Goal: Task Accomplishment & Management: Use online tool/utility

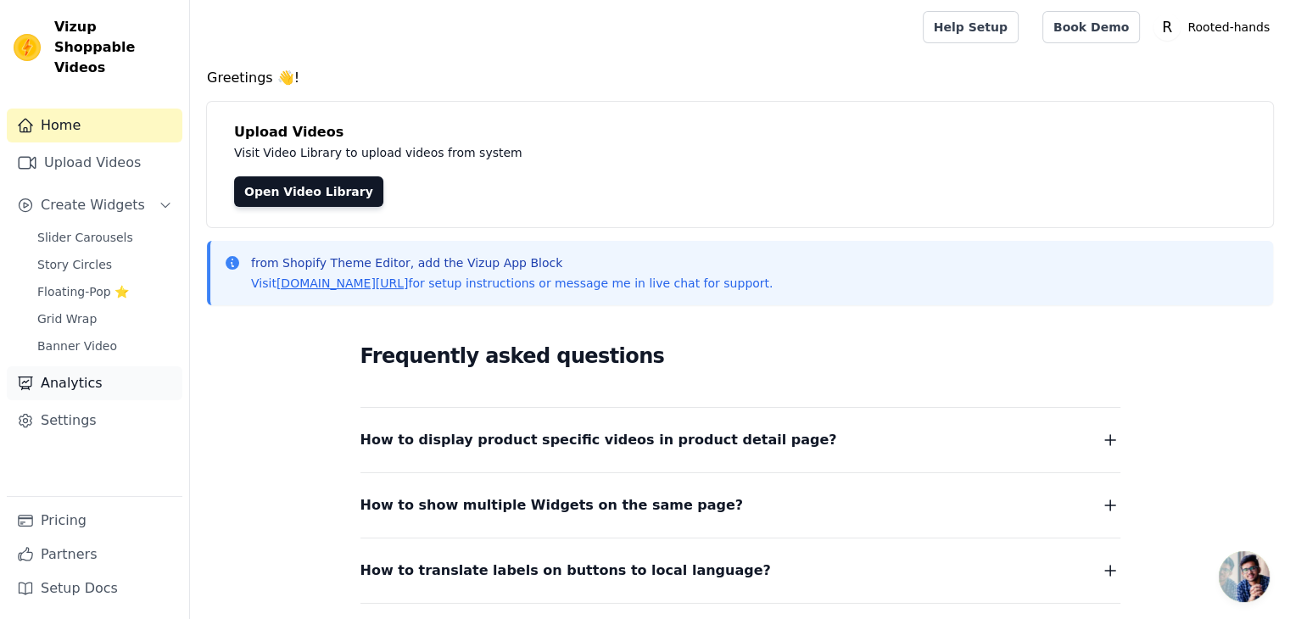
click at [52, 366] on link "Analytics" at bounding box center [95, 383] width 176 height 34
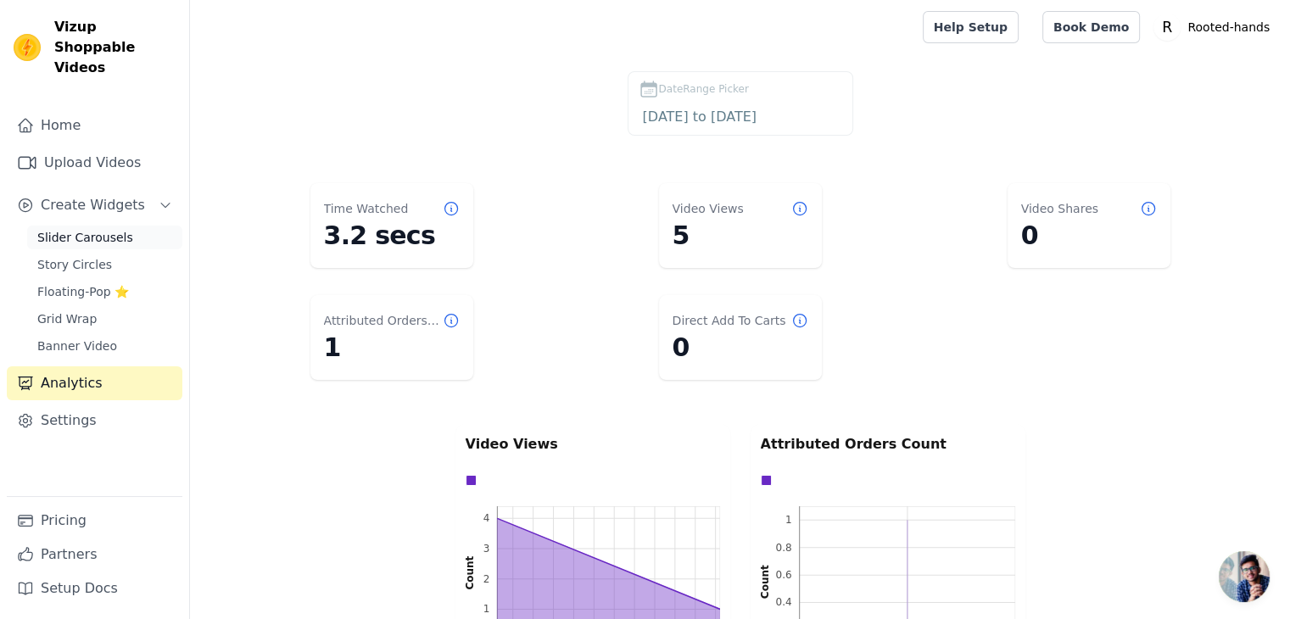
click at [70, 229] on span "Slider Carousels" at bounding box center [85, 237] width 96 height 17
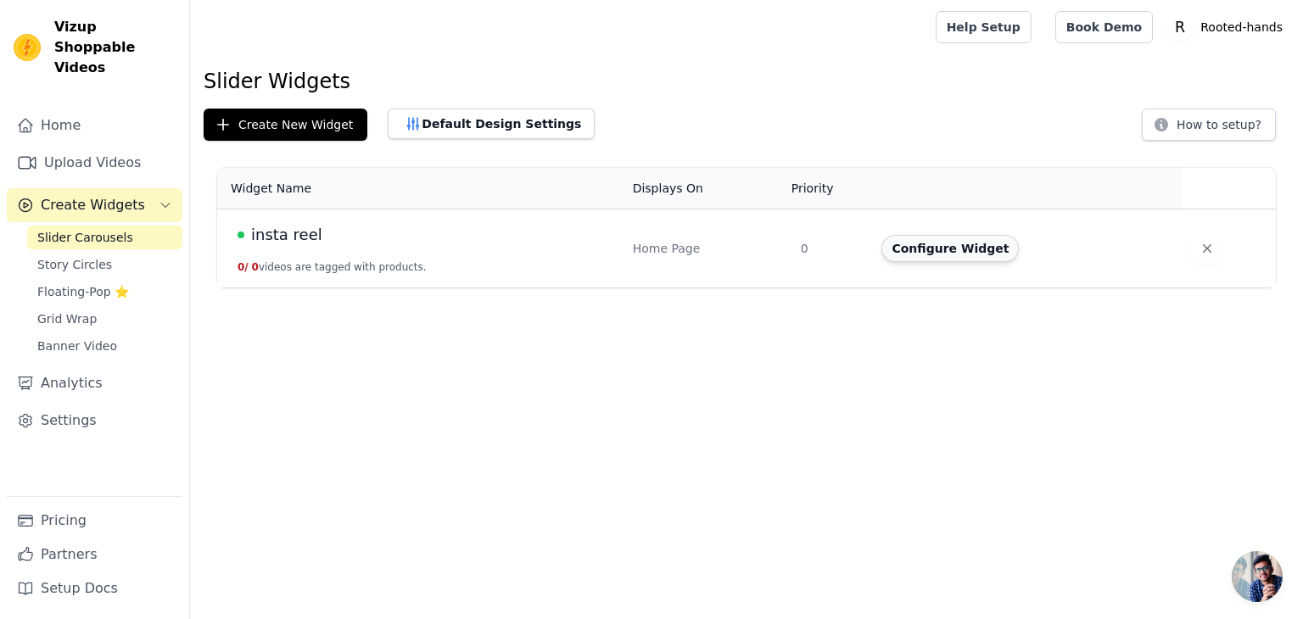
click at [930, 253] on button "Configure Widget" at bounding box center [949, 248] width 137 height 27
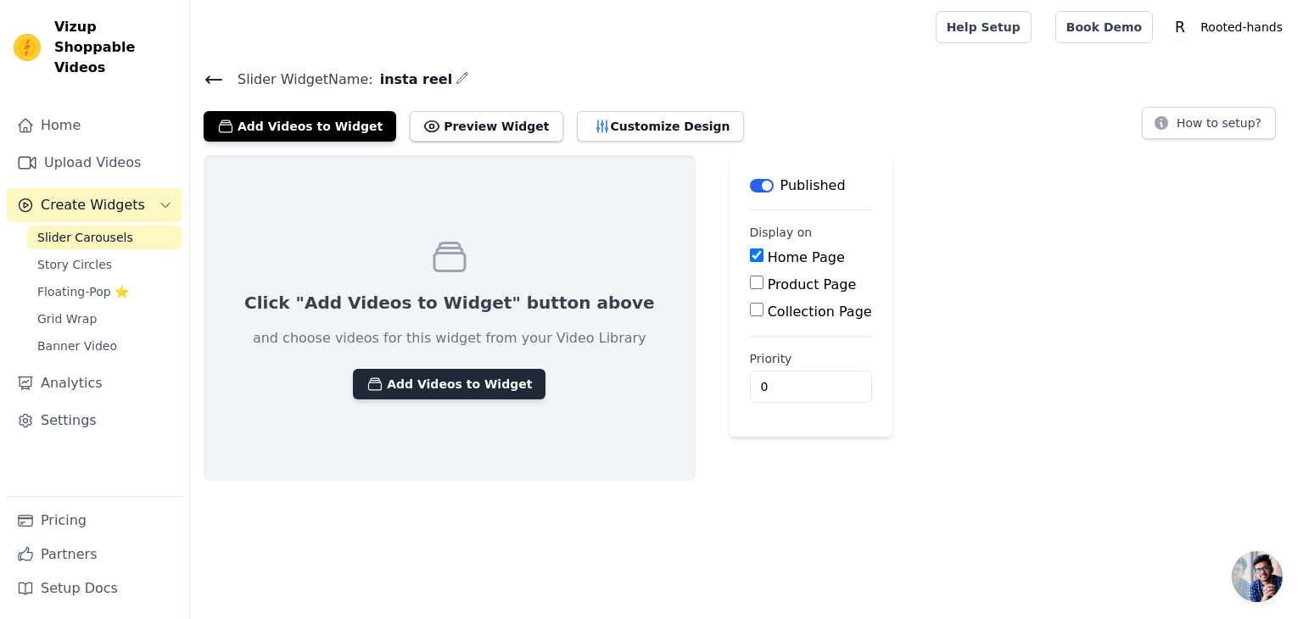
click at [445, 384] on button "Add Videos to Widget" at bounding box center [449, 384] width 193 height 31
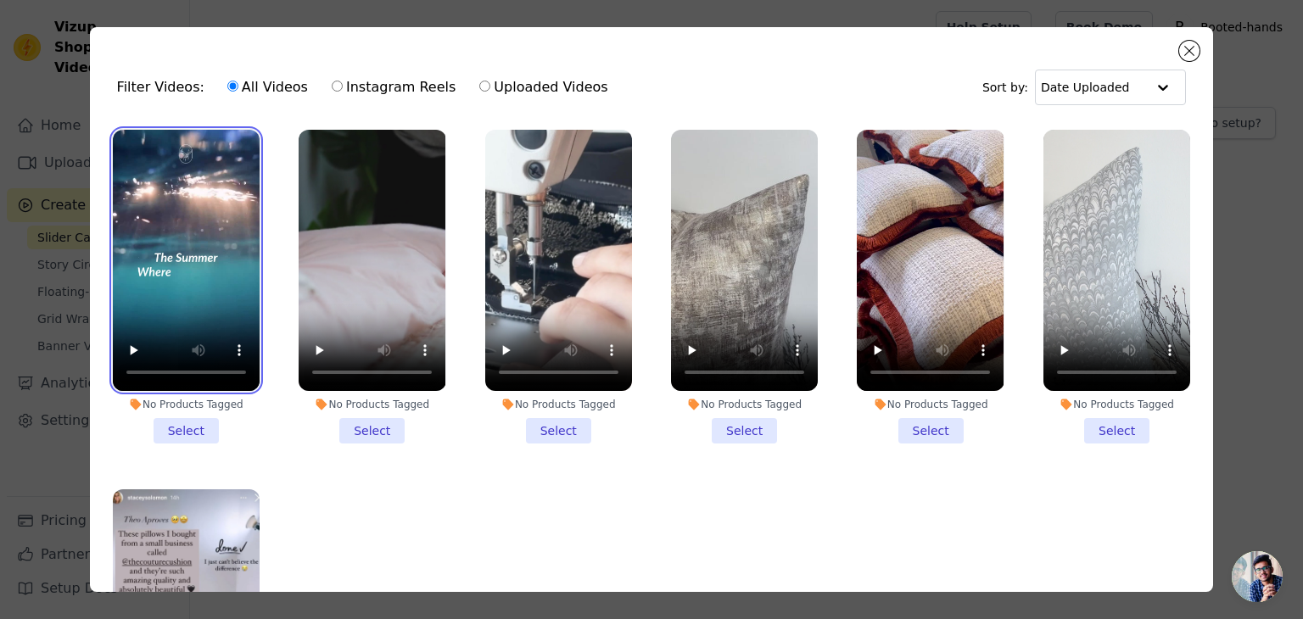
click at [197, 290] on video at bounding box center [186, 260] width 147 height 261
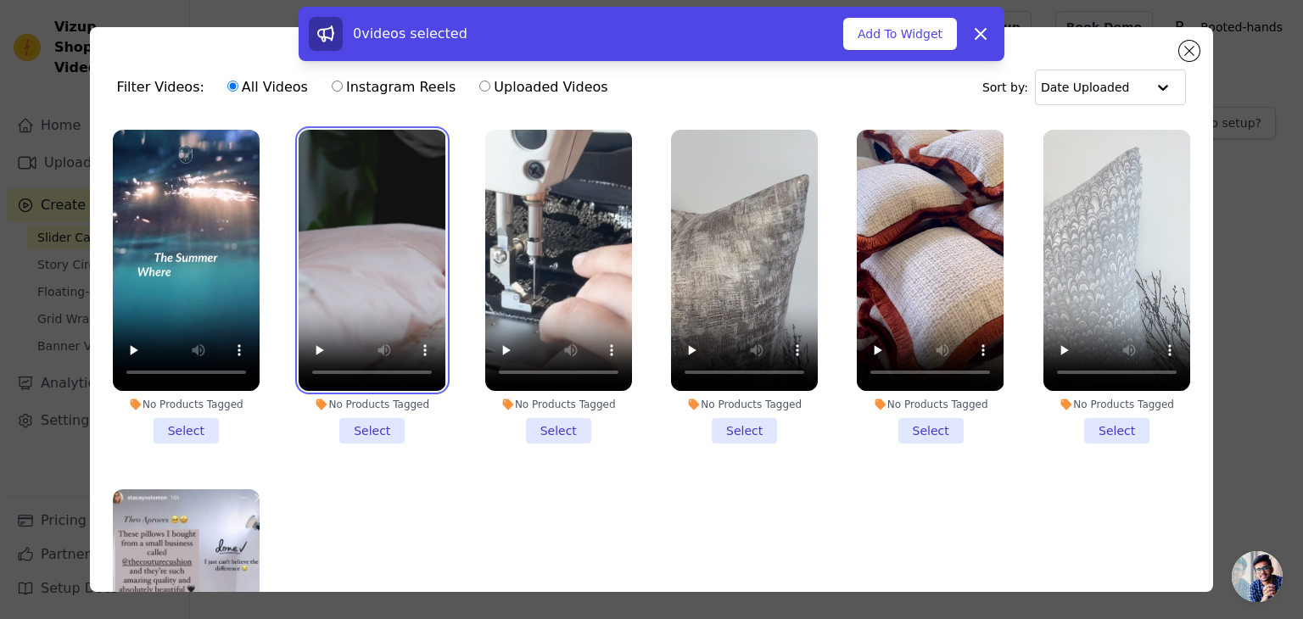
click at [361, 220] on video at bounding box center [372, 260] width 147 height 261
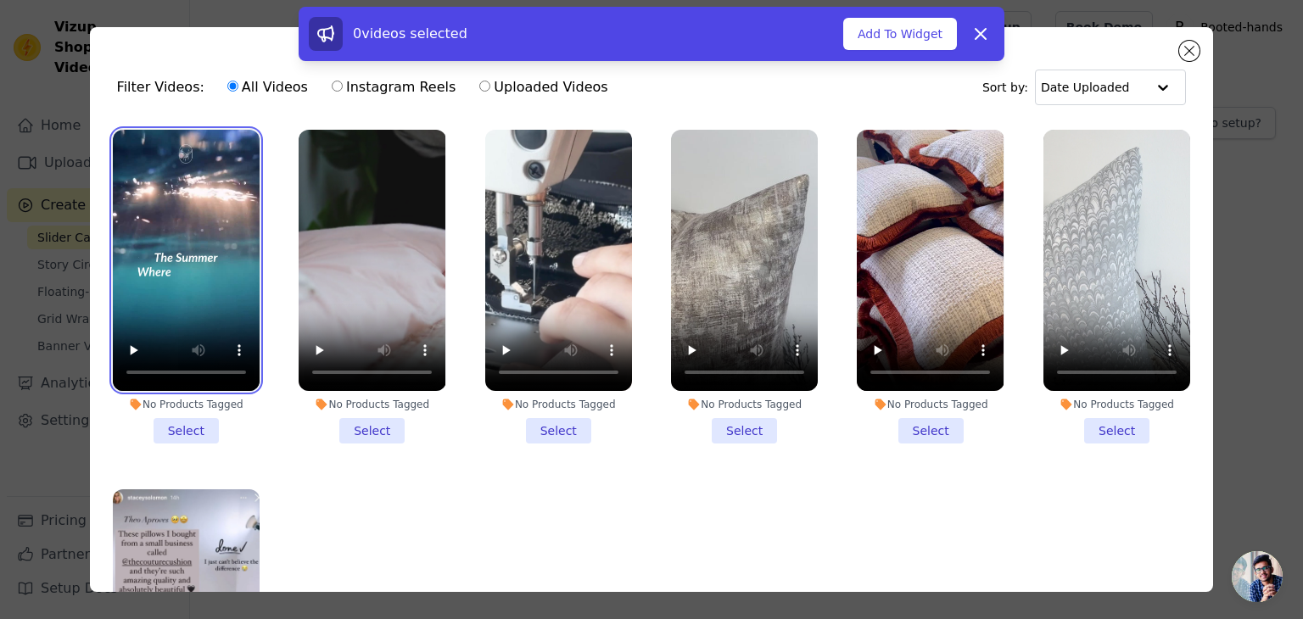
click at [179, 240] on video at bounding box center [186, 260] width 147 height 261
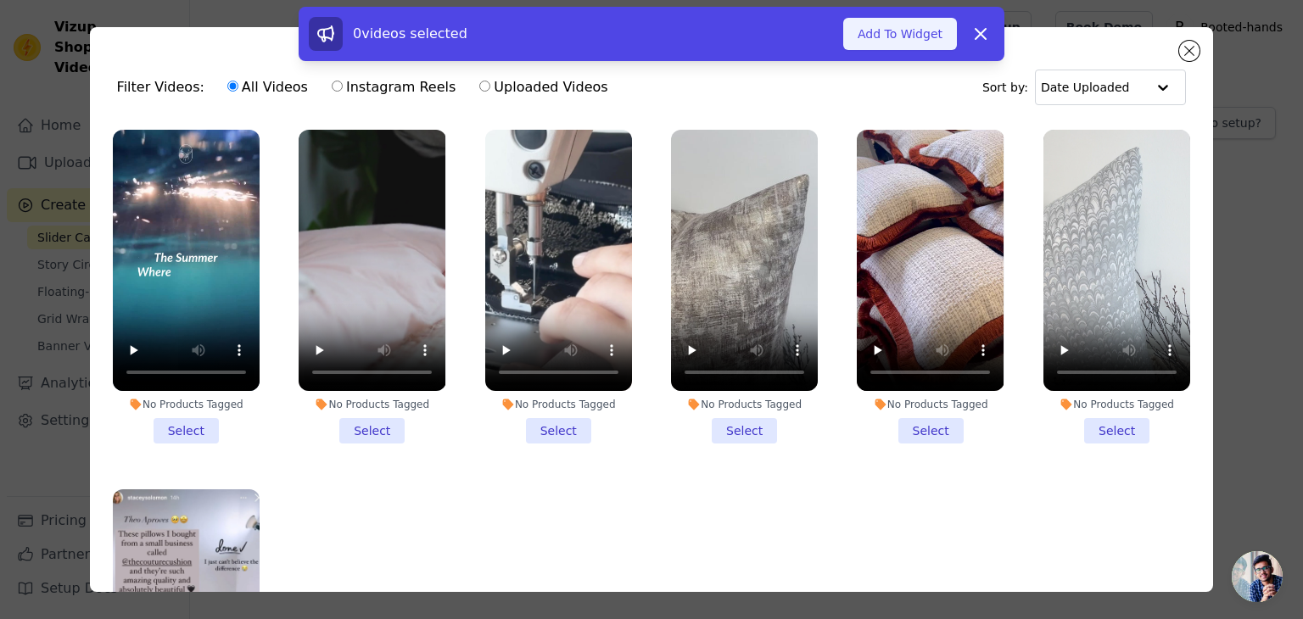
click at [913, 21] on button "Add To Widget" at bounding box center [900, 34] width 114 height 32
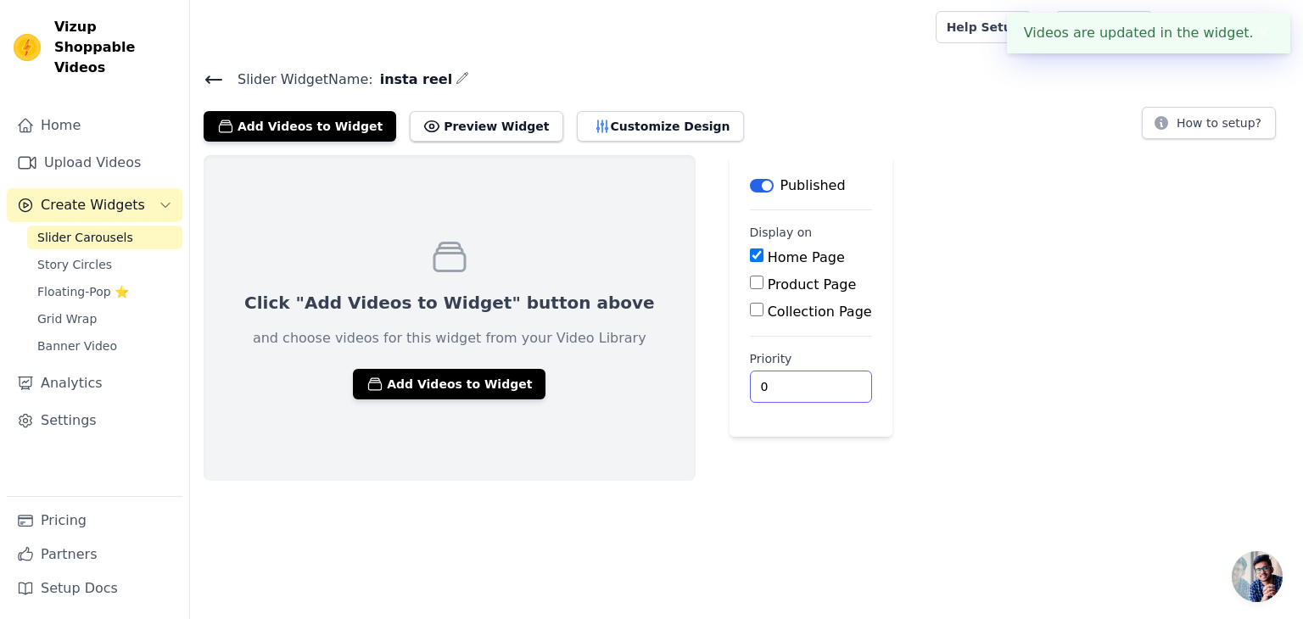
click at [750, 376] on input "0" at bounding box center [811, 387] width 122 height 32
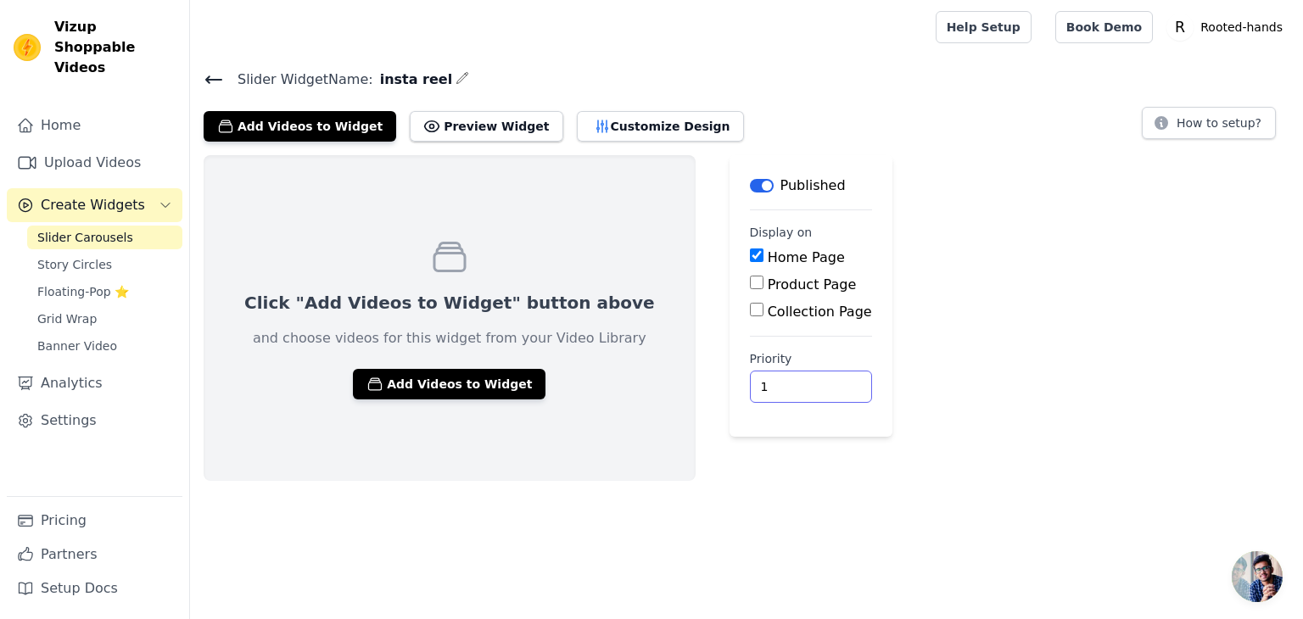
click at [754, 380] on input "1" at bounding box center [811, 387] width 122 height 32
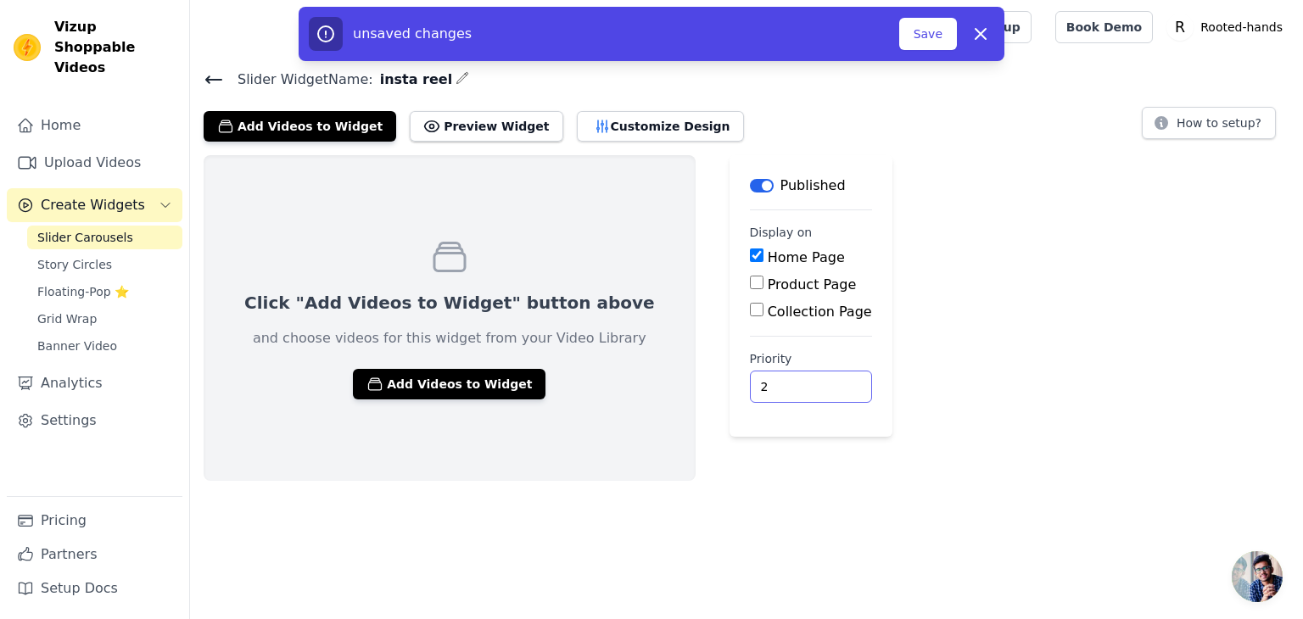
click at [754, 380] on input "2" at bounding box center [811, 387] width 122 height 32
click at [754, 380] on input "3" at bounding box center [811, 387] width 122 height 32
click at [754, 380] on input "4" at bounding box center [811, 387] width 122 height 32
click at [754, 380] on input "5" at bounding box center [811, 387] width 122 height 32
type input "4"
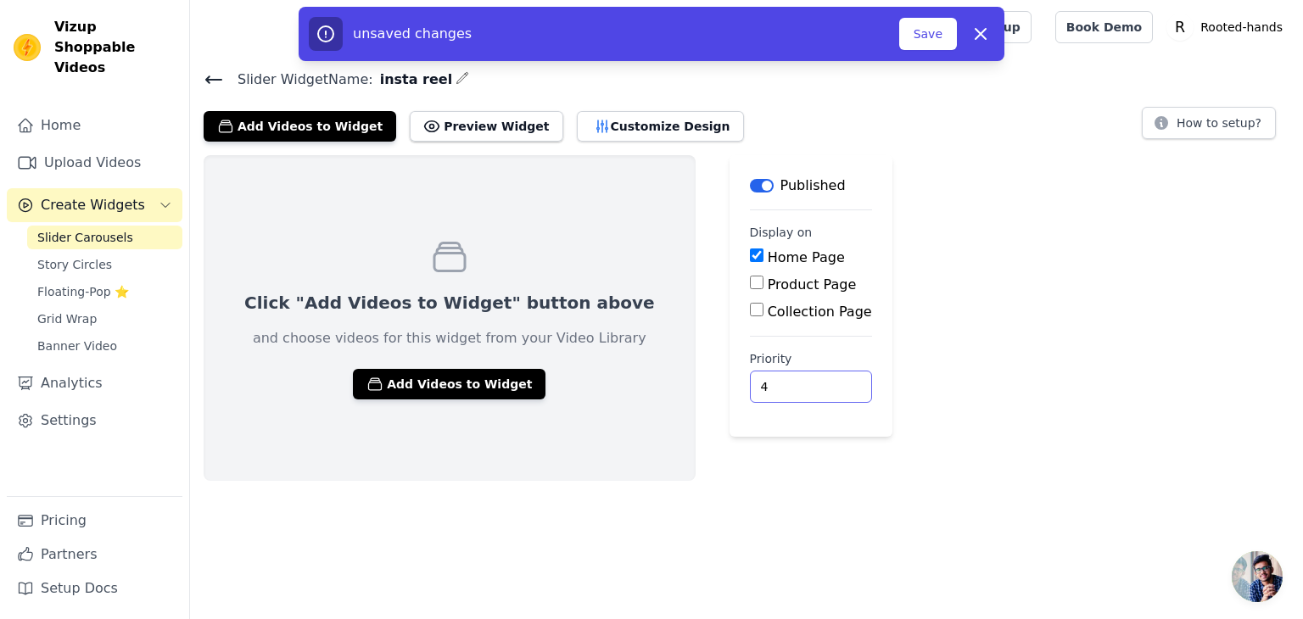
click at [757, 390] on input "4" at bounding box center [811, 387] width 122 height 32
click at [909, 31] on button "Save" at bounding box center [928, 34] width 58 height 32
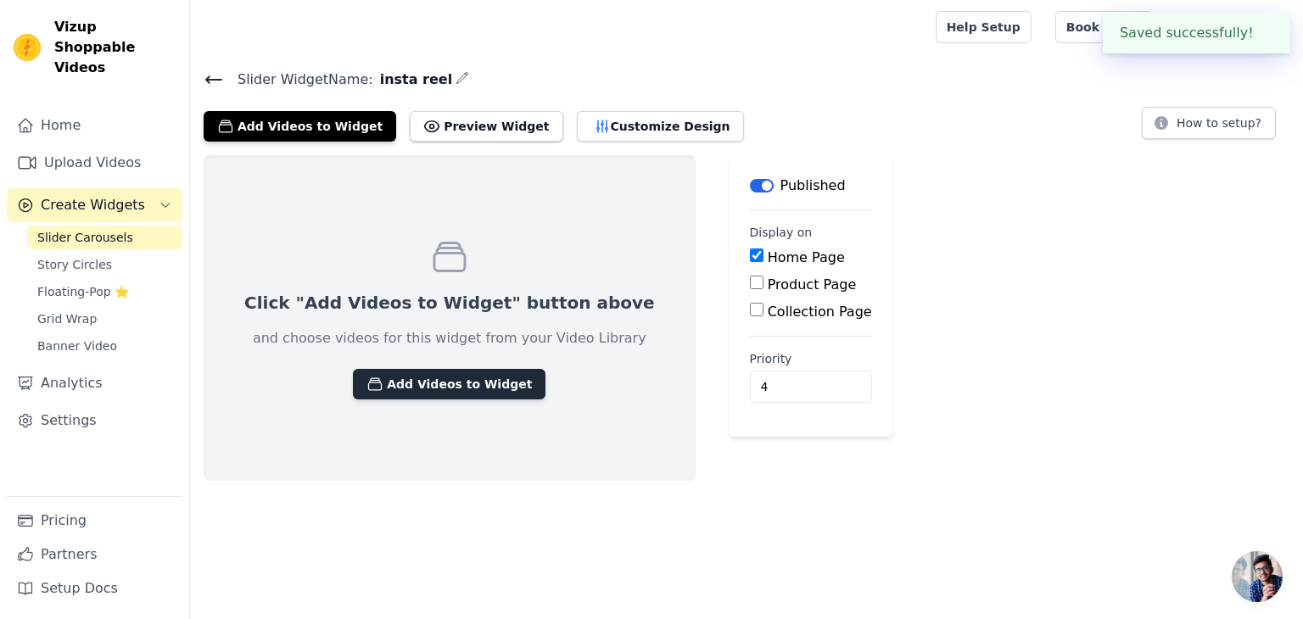
click at [478, 380] on button "Add Videos to Widget" at bounding box center [449, 384] width 193 height 31
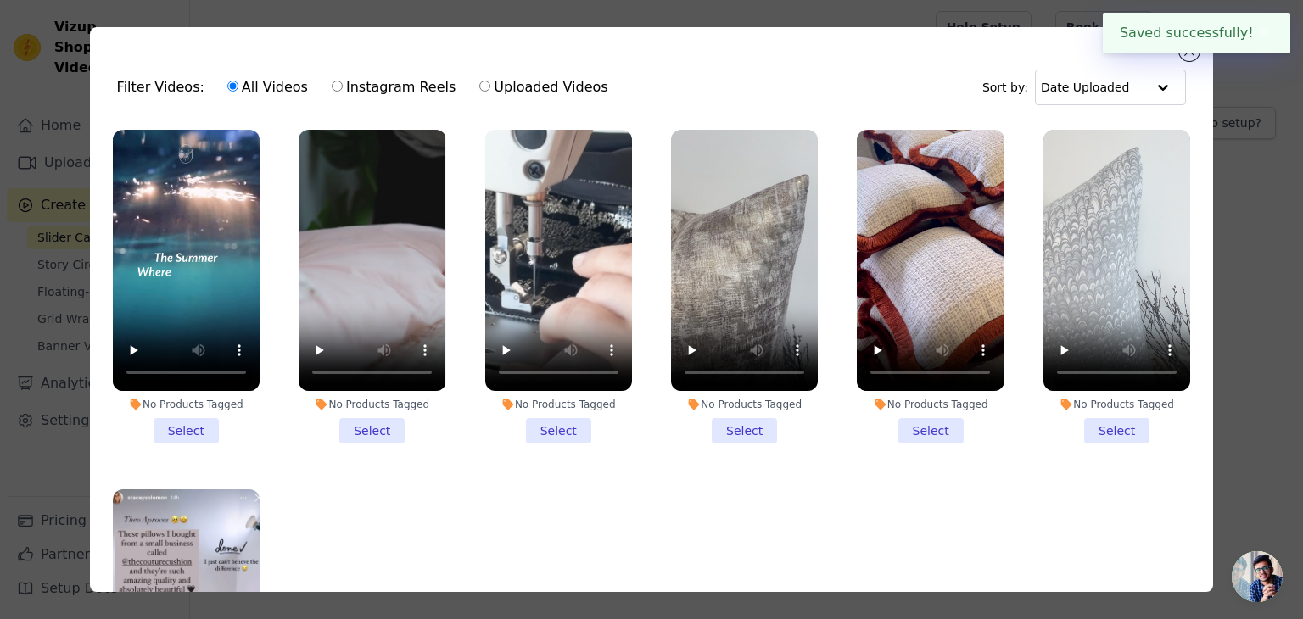
click at [205, 435] on li "No Products Tagged Select" at bounding box center [186, 287] width 147 height 314
click at [0, 0] on input "No Products Tagged Select" at bounding box center [0, 0] width 0 height 0
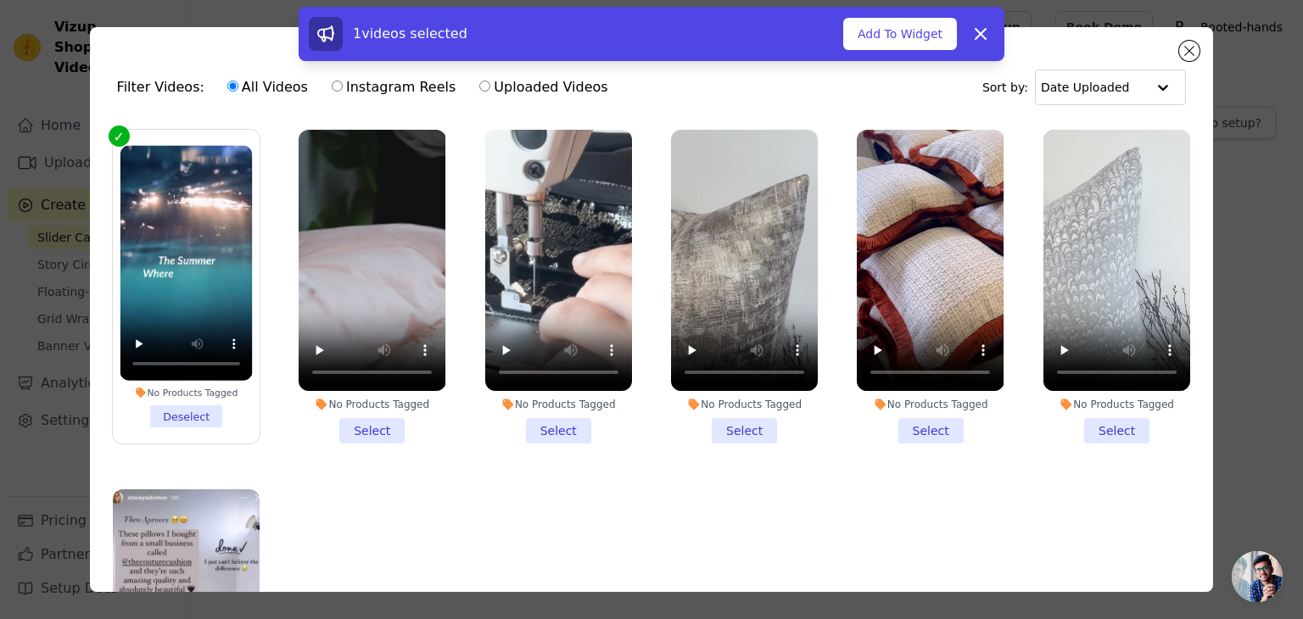
click at [362, 422] on li "No Products Tagged Select" at bounding box center [372, 287] width 147 height 314
click at [0, 0] on input "No Products Tagged Select" at bounding box center [0, 0] width 0 height 0
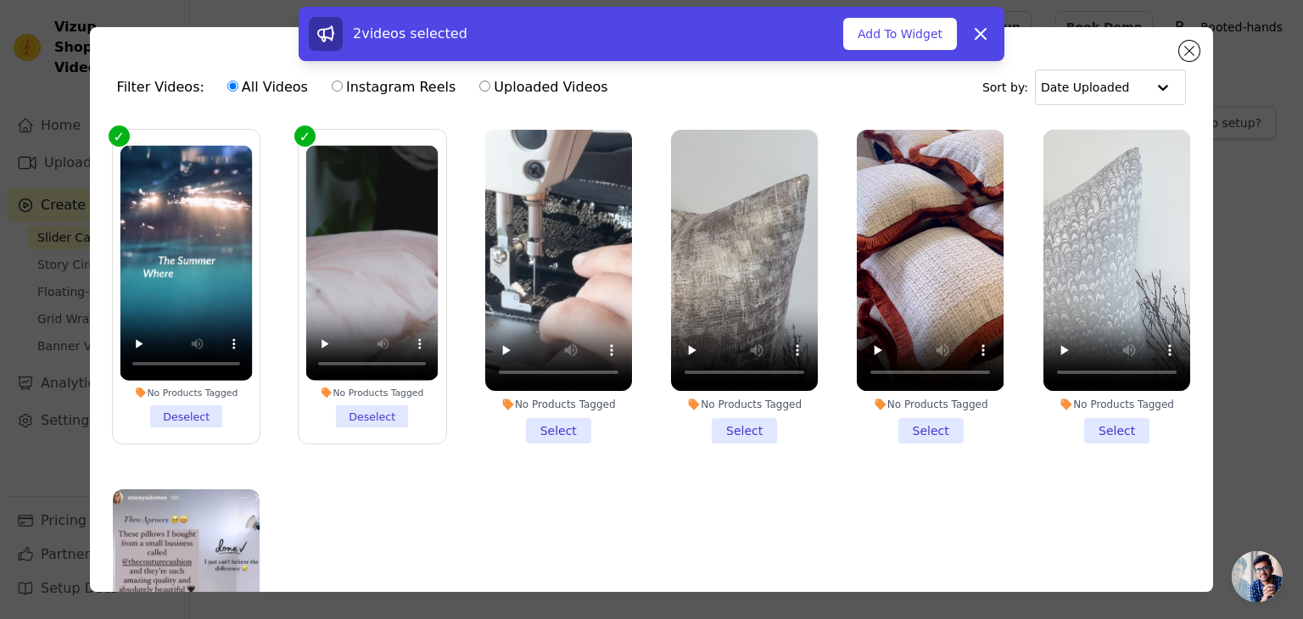
click at [570, 430] on li "No Products Tagged Select" at bounding box center [558, 287] width 147 height 314
click at [0, 0] on input "No Products Tagged Select" at bounding box center [0, 0] width 0 height 0
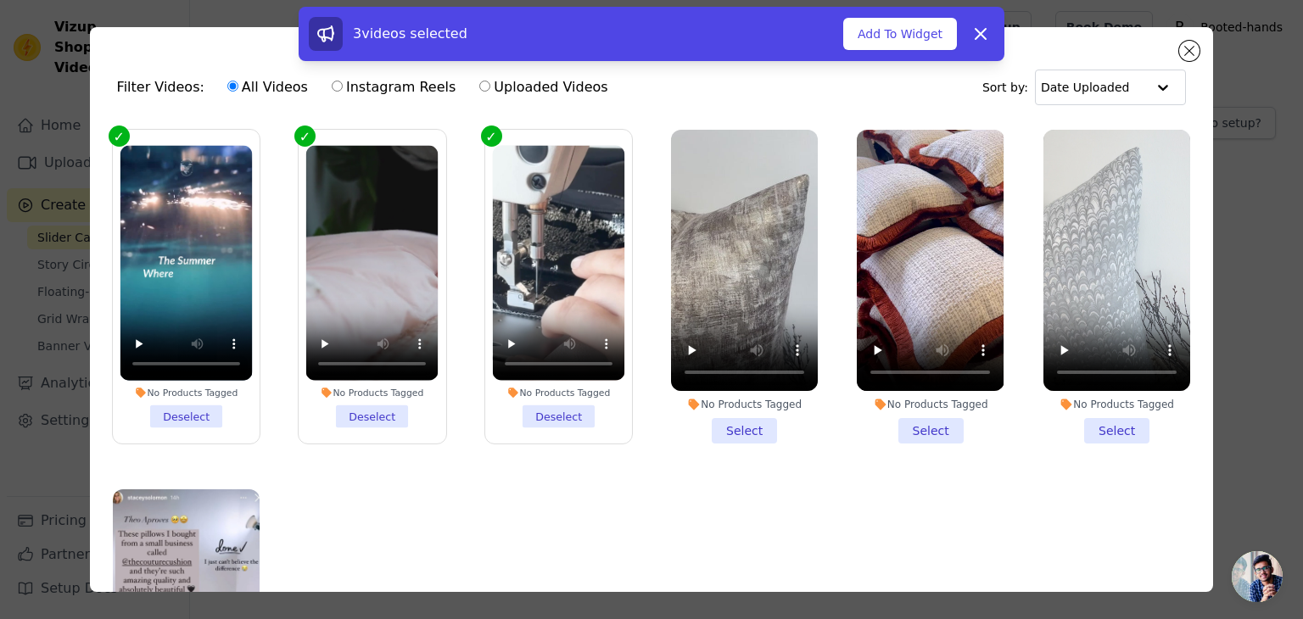
click at [740, 429] on li "No Products Tagged Select" at bounding box center [744, 287] width 147 height 314
click at [0, 0] on input "No Products Tagged Select" at bounding box center [0, 0] width 0 height 0
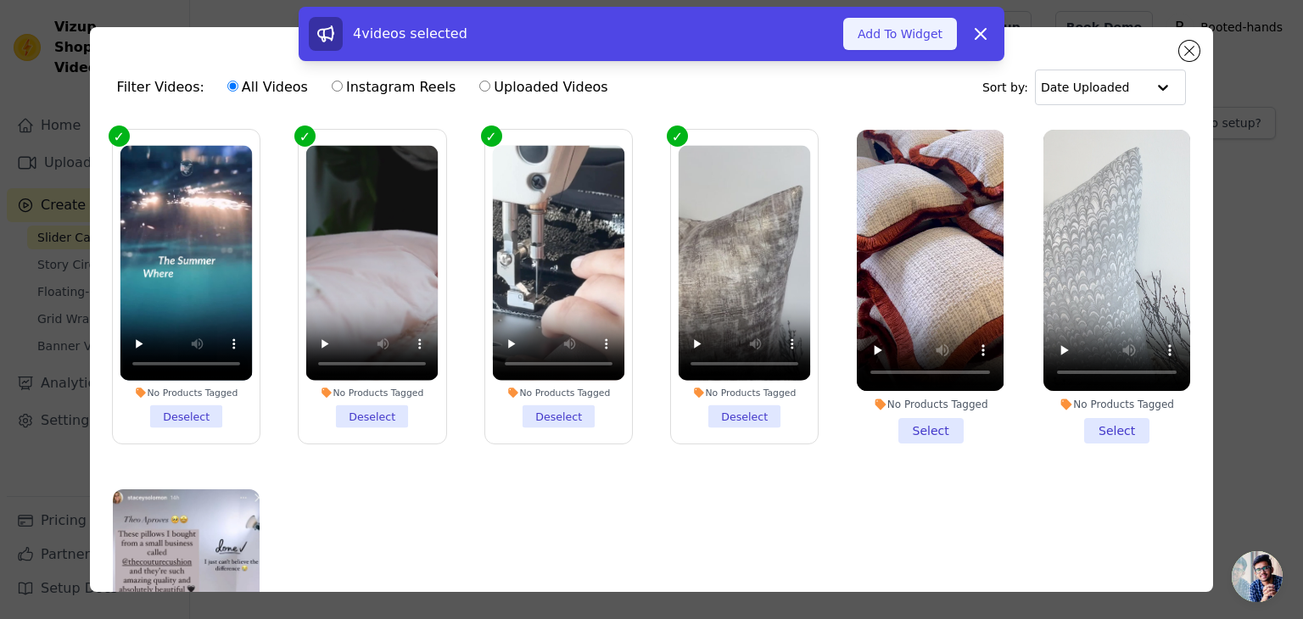
click at [889, 47] on button "Add To Widget" at bounding box center [900, 34] width 114 height 32
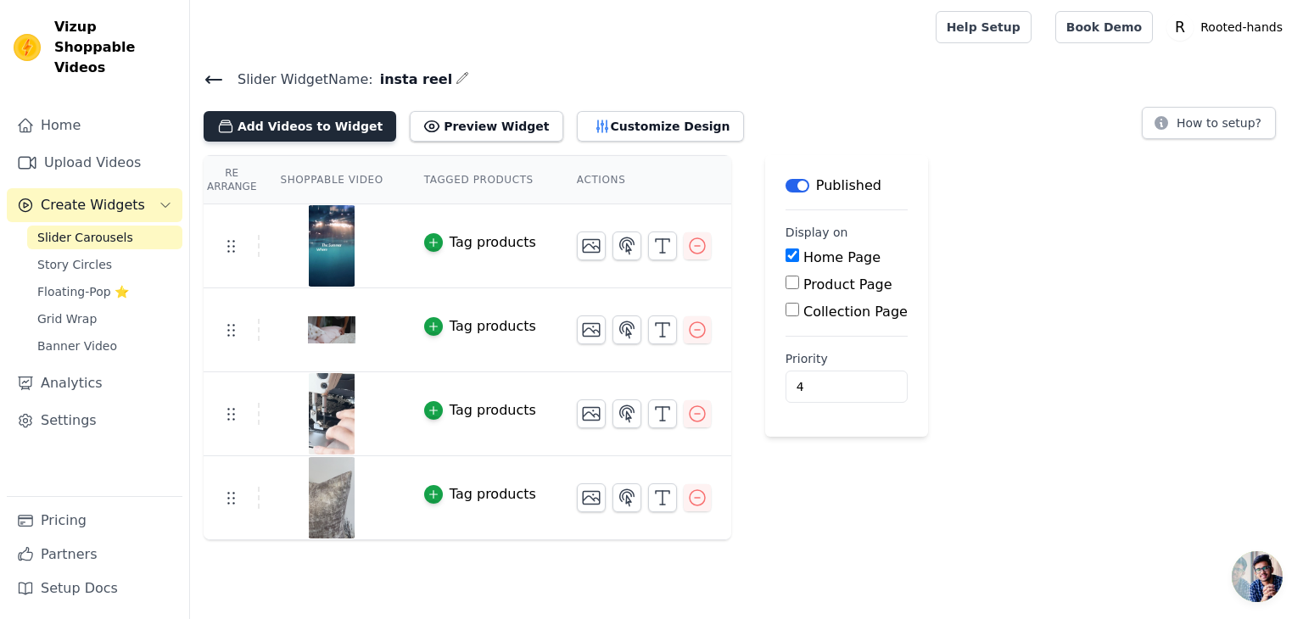
click at [357, 124] on button "Add Videos to Widget" at bounding box center [300, 126] width 193 height 31
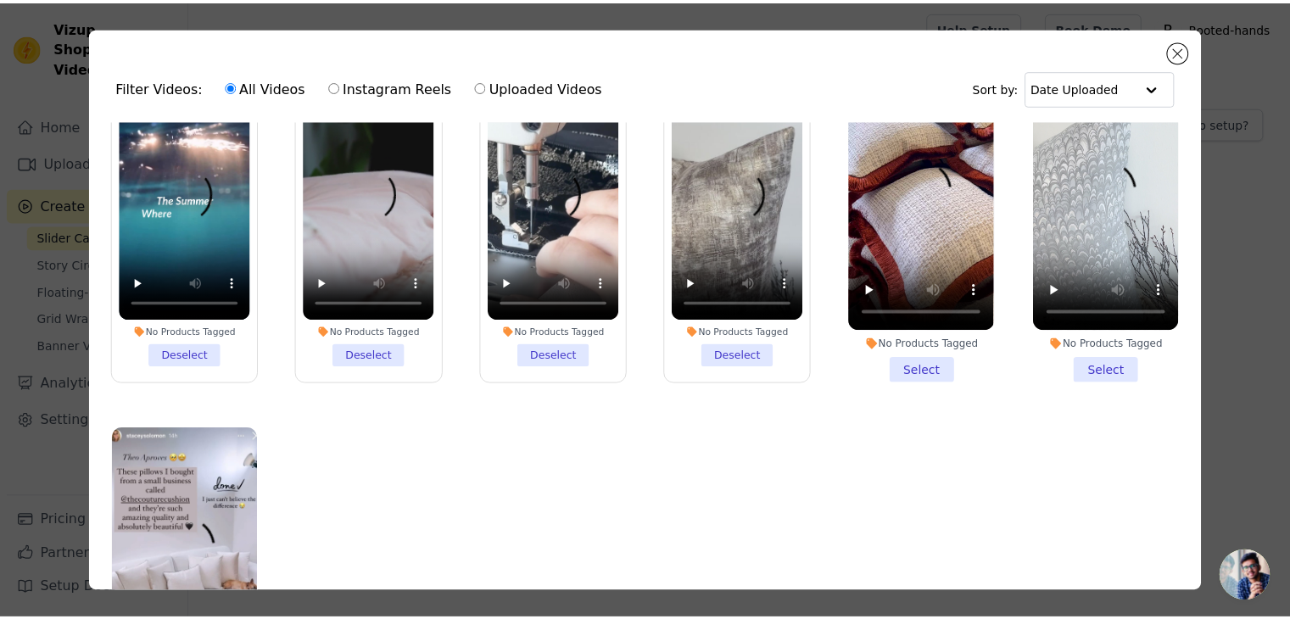
scroll to position [64, 0]
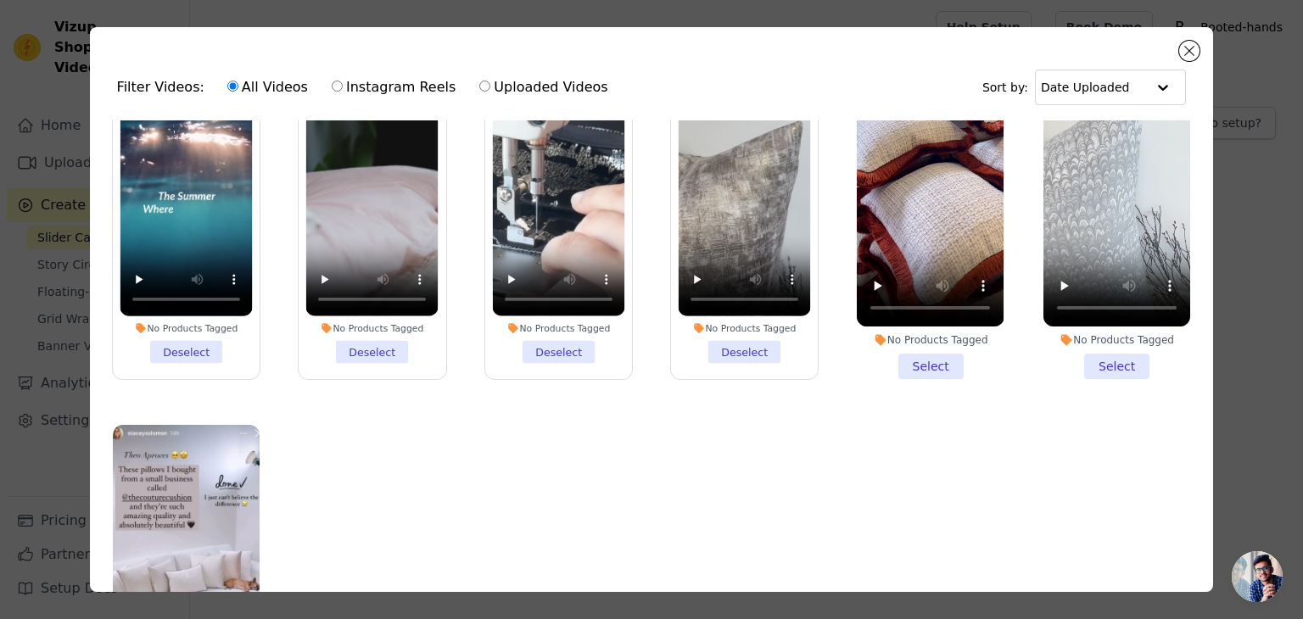
click at [915, 349] on li "No Products Tagged Select" at bounding box center [930, 222] width 147 height 314
click at [0, 0] on input "No Products Tagged Select" at bounding box center [0, 0] width 0 height 0
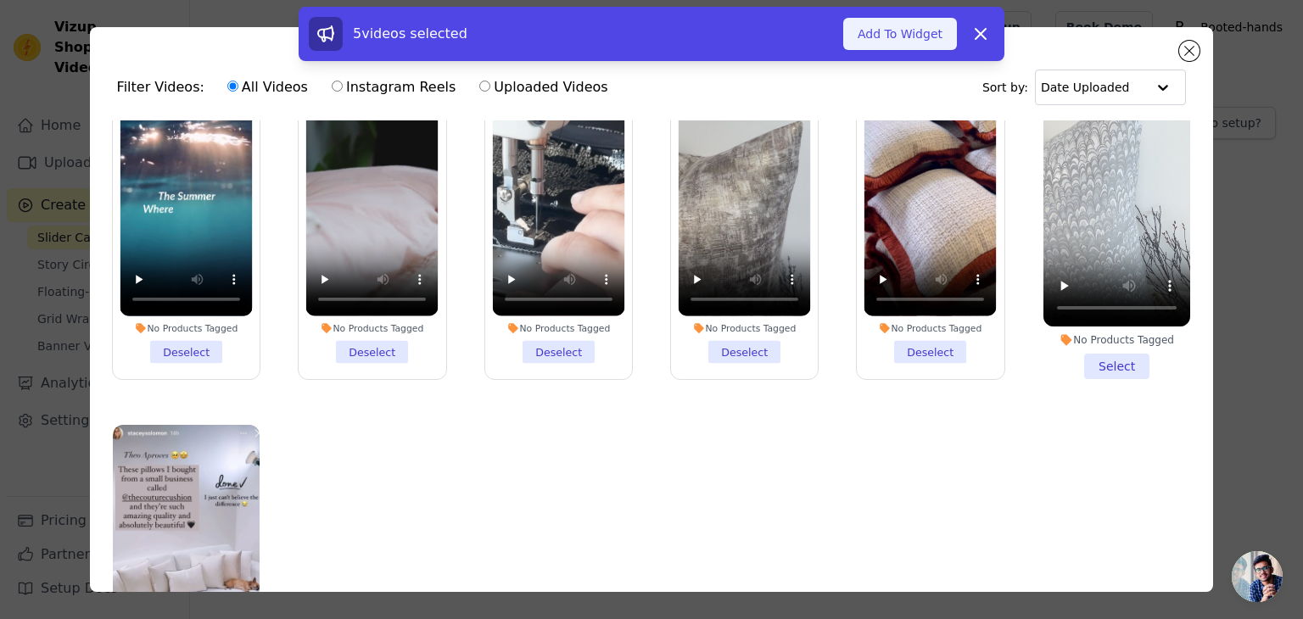
click at [876, 36] on button "Add To Widget" at bounding box center [900, 34] width 114 height 32
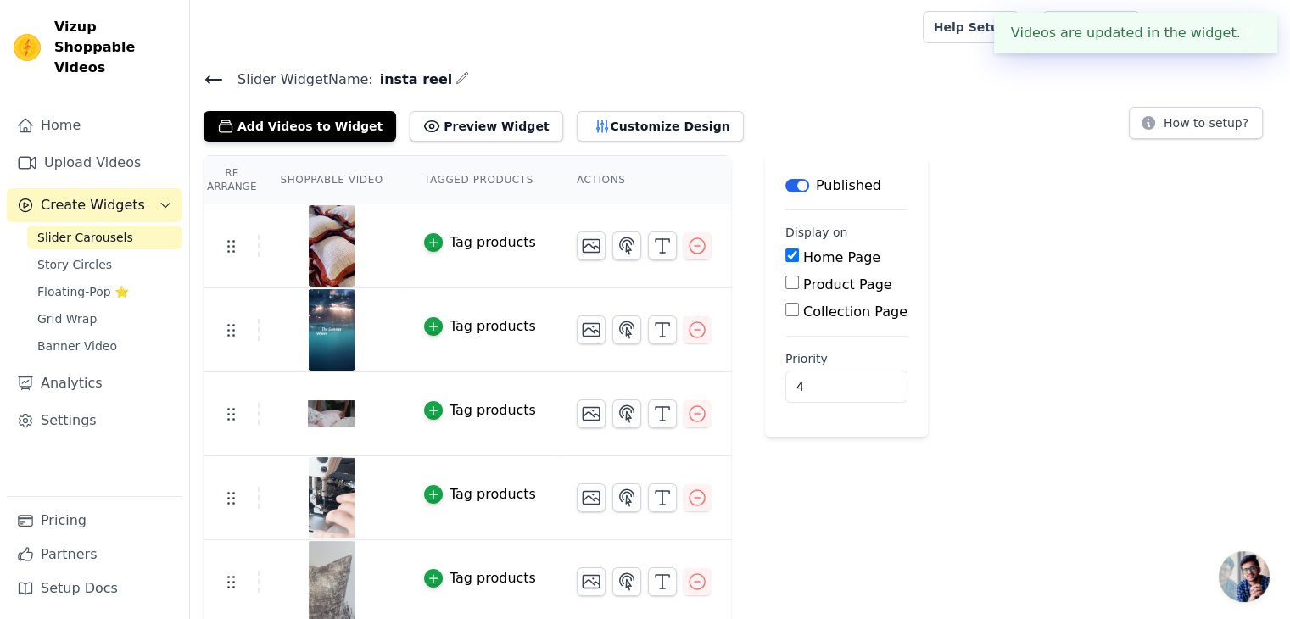
scroll to position [3, 0]
